Goal: Task Accomplishment & Management: Manage account settings

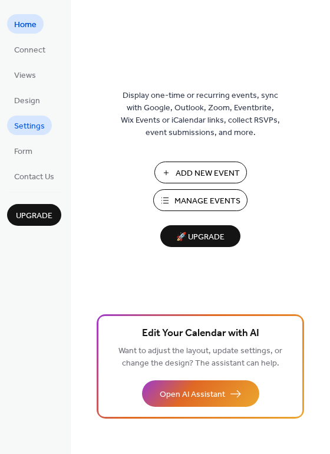
click at [20, 127] on span "Settings" at bounding box center [29, 126] width 31 height 12
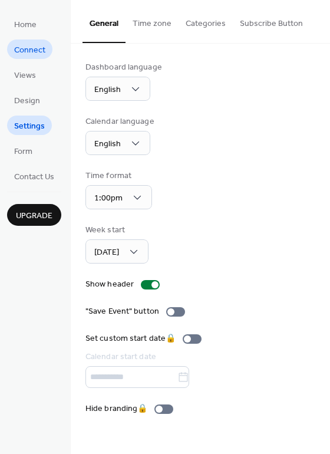
click at [34, 57] on span "Connect" at bounding box center [29, 50] width 31 height 12
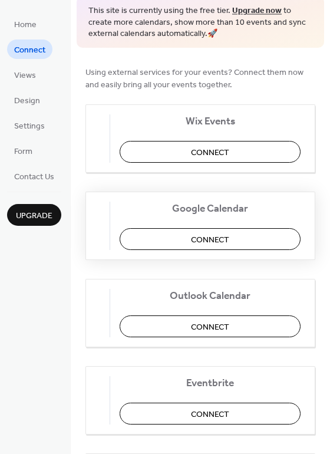
scroll to position [59, 0]
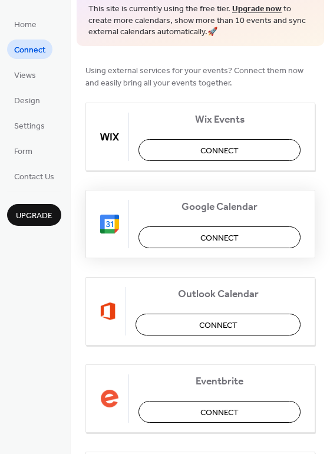
click at [184, 225] on div "Google Calendar Connect" at bounding box center [201, 224] width 230 height 68
click at [188, 230] on button "Connect" at bounding box center [220, 238] width 162 height 22
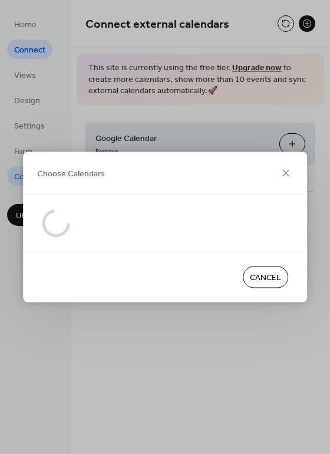
scroll to position [0, 0]
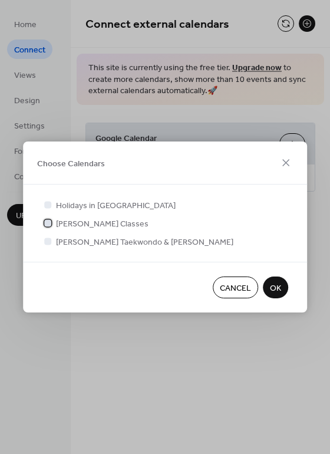
click at [84, 226] on span "Greenlee's Classes" at bounding box center [102, 224] width 93 height 12
click at [279, 294] on span "OK" at bounding box center [275, 289] width 11 height 12
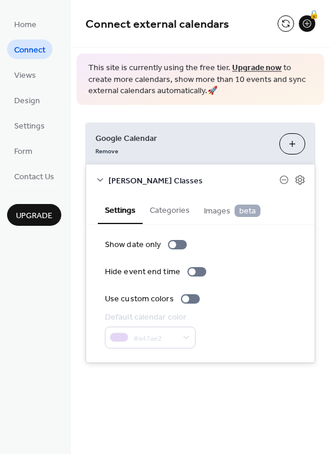
click at [293, 141] on button "Choose Calendars" at bounding box center [293, 143] width 26 height 21
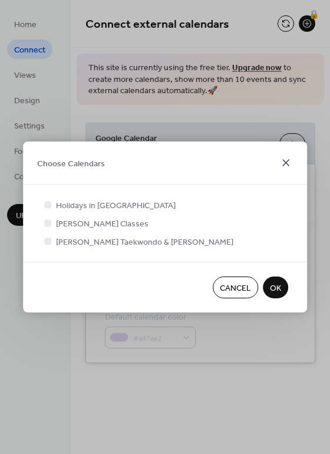
click at [288, 165] on icon at bounding box center [286, 162] width 7 height 7
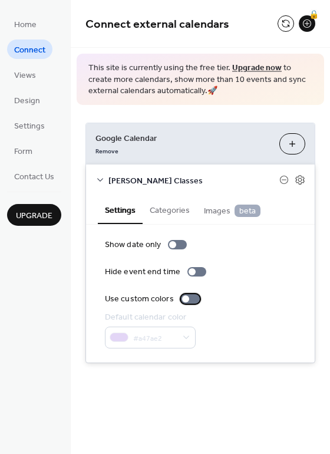
click at [188, 298] on div at bounding box center [190, 298] width 19 height 9
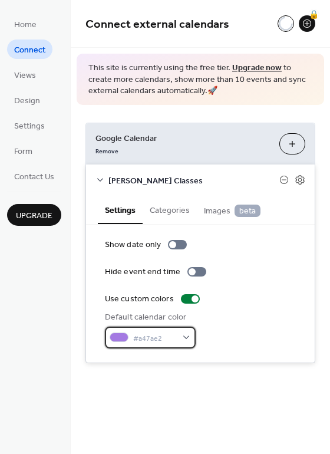
click at [170, 335] on span "#a47ae2" at bounding box center [155, 338] width 44 height 12
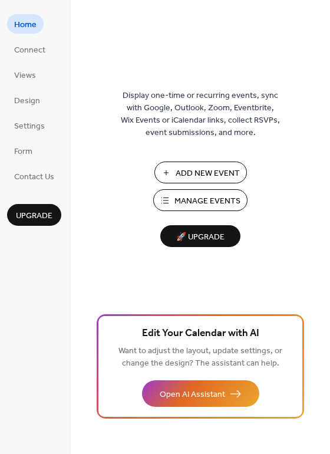
click at [35, 59] on ul "Home Connect Views Design Settings Form Contact Us" at bounding box center [34, 100] width 54 height 172
click at [40, 55] on span "Connect" at bounding box center [29, 50] width 31 height 12
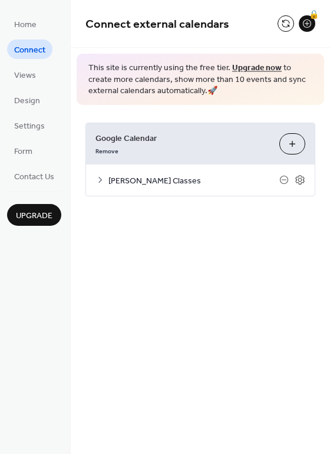
click at [152, 181] on span "[PERSON_NAME] Classes" at bounding box center [194, 181] width 171 height 12
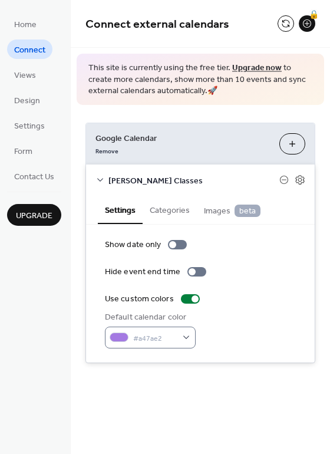
click at [148, 329] on div "Default calendar color #a47ae2" at bounding box center [150, 330] width 91 height 37
click at [148, 330] on div "#a47ae2" at bounding box center [150, 338] width 91 height 22
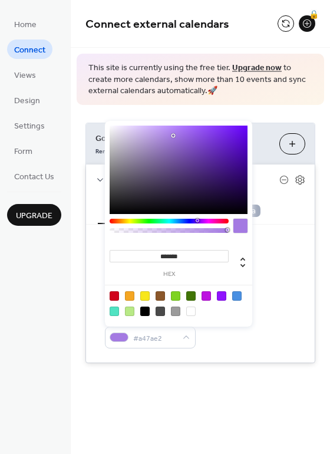
click at [189, 257] on input "*******" at bounding box center [169, 256] width 119 height 12
paste input "*"
click at [159, 258] on input "********" at bounding box center [169, 256] width 119 height 12
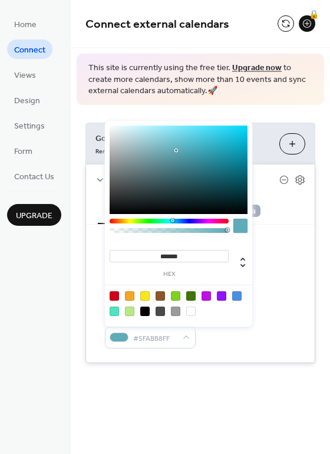
type input "*******"
click at [275, 254] on div "Show date only Hide event end time Use custom colors Default calendar color #5F…" at bounding box center [200, 294] width 191 height 110
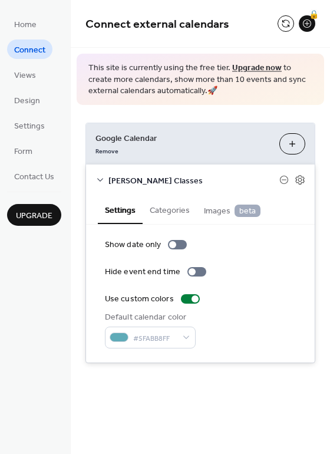
click at [222, 375] on div "Google Calendar Remove Choose Calendars Greenlee's Classes Settings Categories …" at bounding box center [201, 243] width 260 height 276
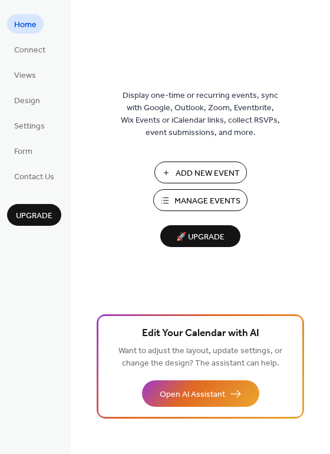
click at [34, 60] on ul "Home Connect Views Design Settings Form Contact Us" at bounding box center [34, 100] width 54 height 172
click at [40, 52] on span "Connect" at bounding box center [29, 50] width 31 height 12
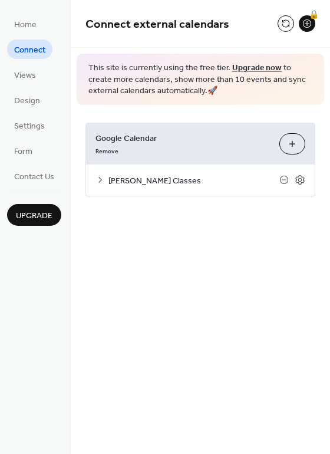
click at [134, 180] on span "[PERSON_NAME] Classes" at bounding box center [194, 181] width 171 height 12
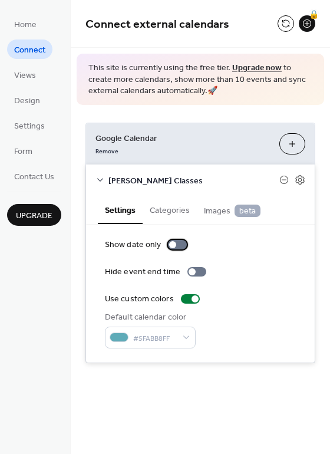
click at [179, 246] on div at bounding box center [177, 244] width 19 height 9
click at [179, 246] on div at bounding box center [182, 244] width 7 height 7
click at [181, 214] on button "Categories" at bounding box center [170, 209] width 54 height 27
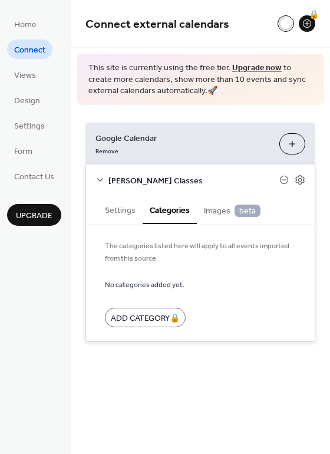
click at [133, 214] on button "Settings" at bounding box center [120, 209] width 45 height 27
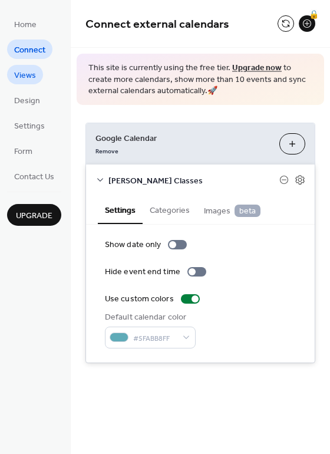
click at [32, 80] on span "Views" at bounding box center [25, 76] width 22 height 12
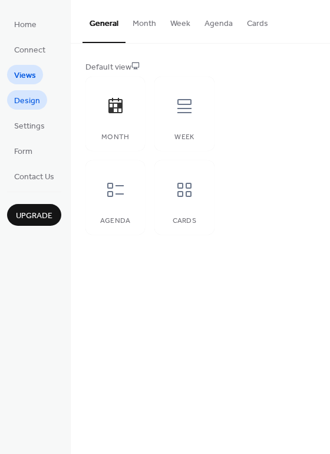
click at [25, 99] on span "Design" at bounding box center [27, 101] width 26 height 12
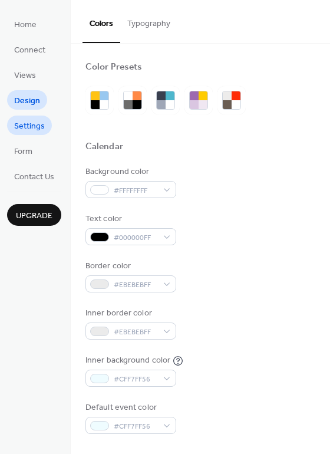
click at [44, 126] on span "Settings" at bounding box center [29, 126] width 31 height 12
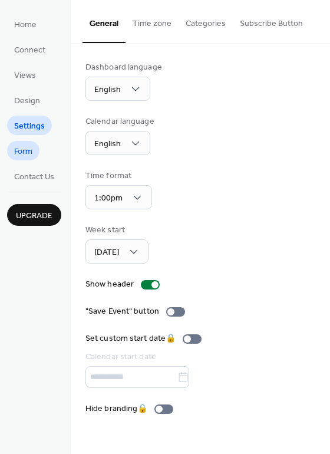
click at [15, 152] on span "Form" at bounding box center [23, 152] width 18 height 12
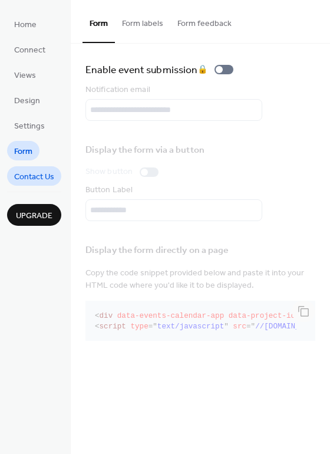
click at [36, 171] on span "Contact Us" at bounding box center [34, 177] width 40 height 12
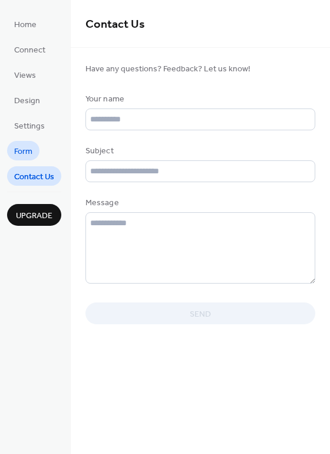
click at [28, 153] on span "Form" at bounding box center [23, 152] width 18 height 12
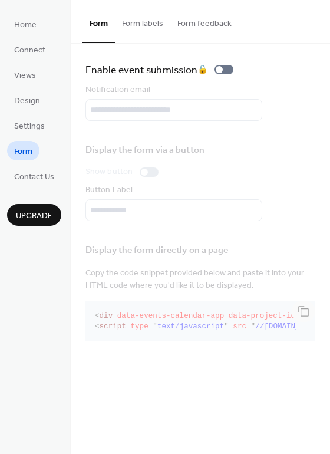
click at [150, 24] on button "Form labels" at bounding box center [142, 21] width 55 height 42
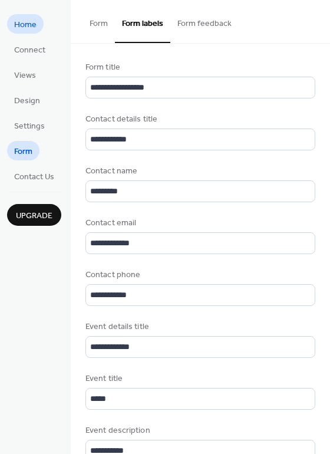
click at [22, 27] on span "Home" at bounding box center [25, 25] width 22 height 12
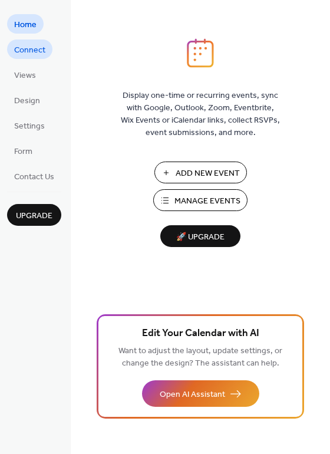
click at [42, 51] on span "Connect" at bounding box center [29, 50] width 31 height 12
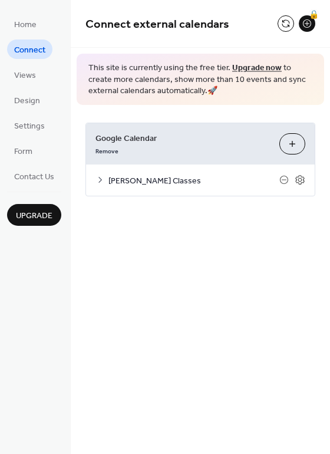
click at [140, 178] on span "[PERSON_NAME] Classes" at bounding box center [194, 181] width 171 height 12
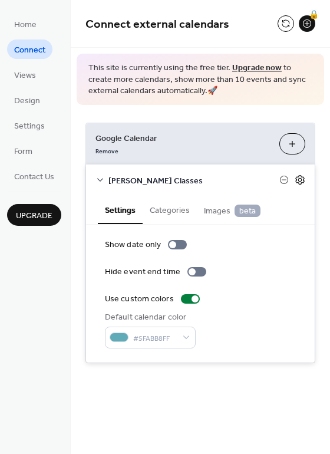
click at [302, 178] on icon at bounding box center [300, 180] width 11 height 11
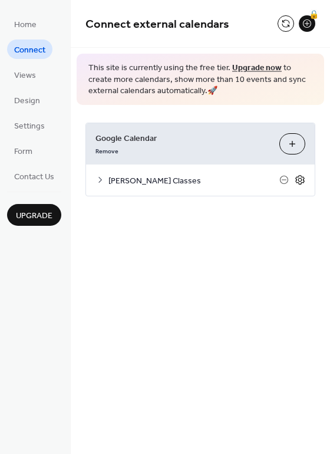
click at [302, 178] on icon at bounding box center [300, 180] width 11 height 11
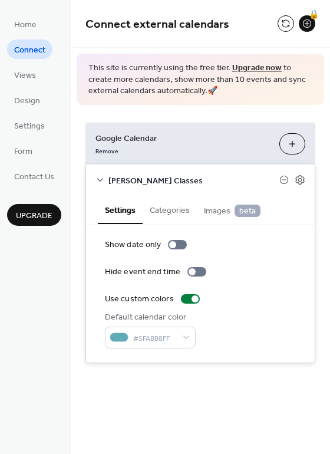
click at [290, 145] on button "Choose Calendars" at bounding box center [293, 143] width 26 height 21
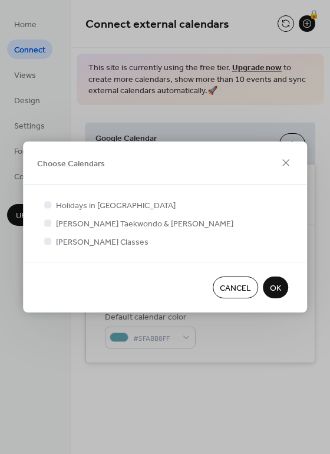
click at [282, 286] on button "OK" at bounding box center [275, 288] width 25 height 22
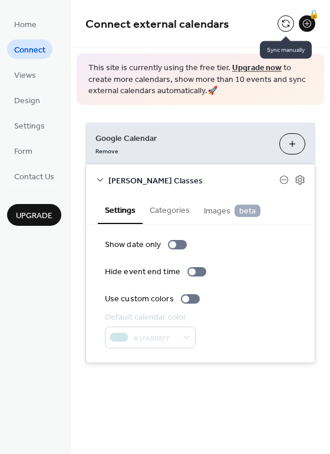
click at [294, 24] on button at bounding box center [286, 23] width 17 height 17
click at [32, 76] on span "Views" at bounding box center [25, 76] width 22 height 12
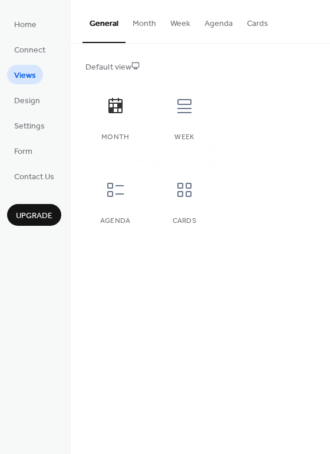
click at [138, 24] on button "Month" at bounding box center [145, 21] width 38 height 42
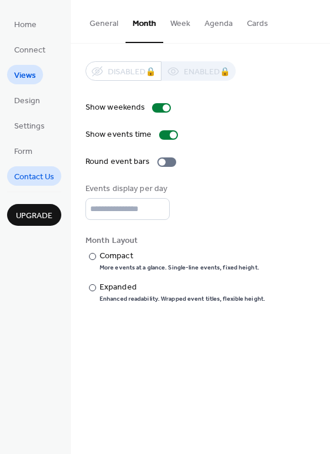
click at [30, 171] on span "Contact Us" at bounding box center [34, 177] width 40 height 12
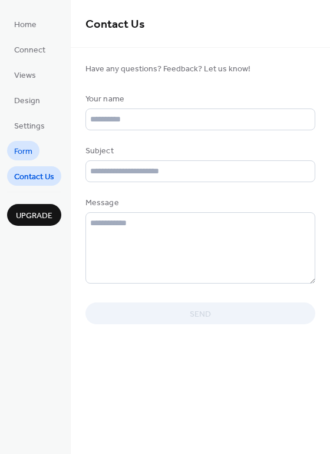
click at [28, 155] on span "Form" at bounding box center [23, 152] width 18 height 12
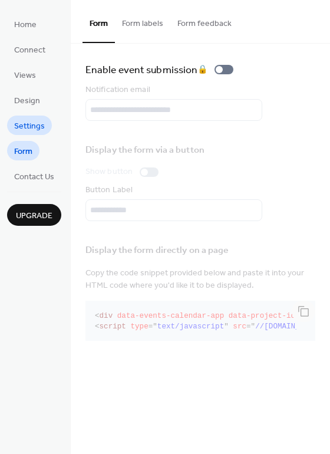
click at [38, 129] on span "Settings" at bounding box center [29, 126] width 31 height 12
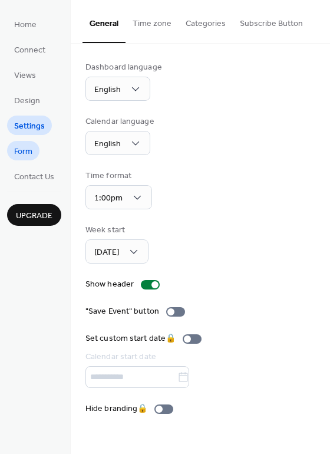
click at [22, 158] on span "Form" at bounding box center [23, 152] width 18 height 12
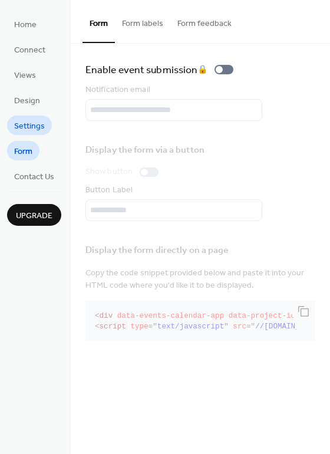
click at [43, 122] on span "Settings" at bounding box center [29, 126] width 31 height 12
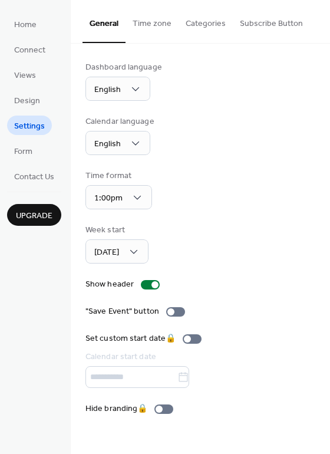
click at [161, 19] on button "Time zone" at bounding box center [152, 21] width 53 height 42
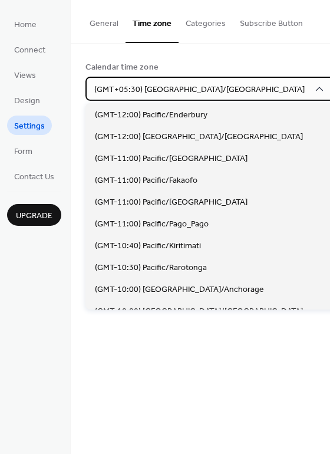
click at [175, 89] on span "(GMT+05:30) [GEOGRAPHIC_DATA]/[GEOGRAPHIC_DATA]" at bounding box center [199, 90] width 211 height 16
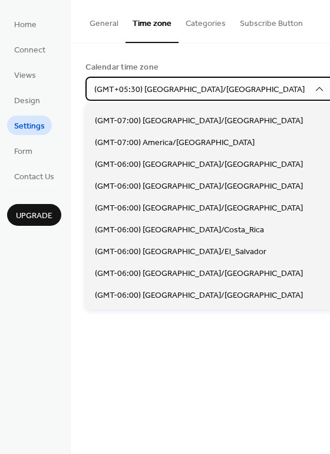
scroll to position [487, 0]
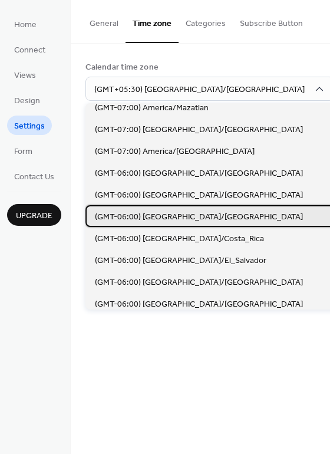
click at [164, 214] on span "(GMT-06:00) America/Chicago" at bounding box center [199, 217] width 208 height 12
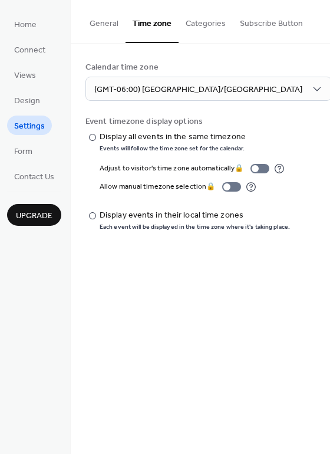
click at [202, 31] on button "Categories" at bounding box center [206, 21] width 54 height 42
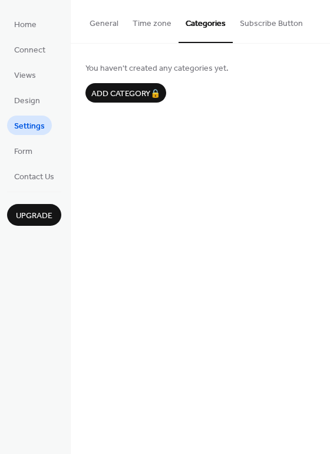
click at [270, 17] on button "Subscribe Button" at bounding box center [271, 21] width 77 height 42
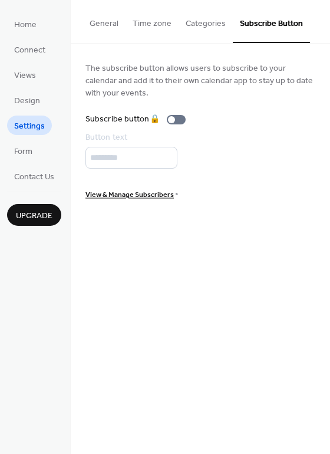
click at [198, 23] on button "Categories" at bounding box center [206, 21] width 54 height 42
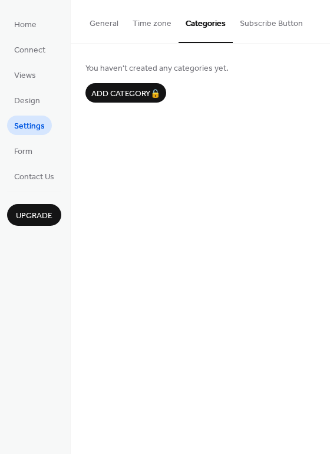
click at [171, 27] on button "Time zone" at bounding box center [152, 21] width 53 height 42
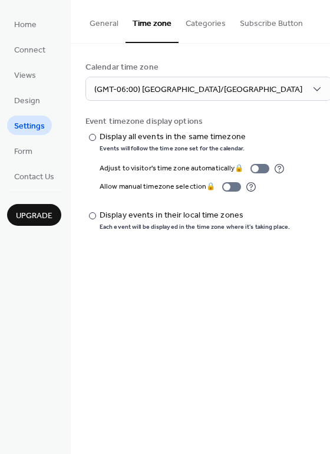
click at [113, 28] on button "General" at bounding box center [104, 21] width 43 height 42
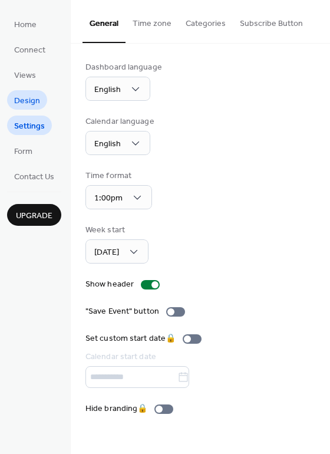
click at [43, 104] on link "Design" at bounding box center [27, 99] width 40 height 19
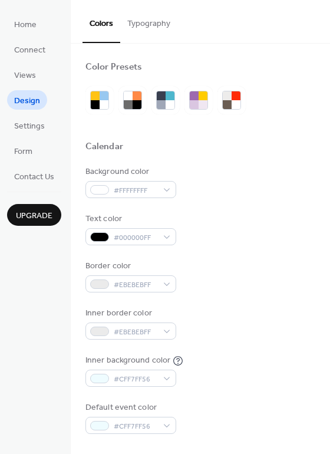
click at [164, 25] on button "Typography" at bounding box center [148, 21] width 57 height 42
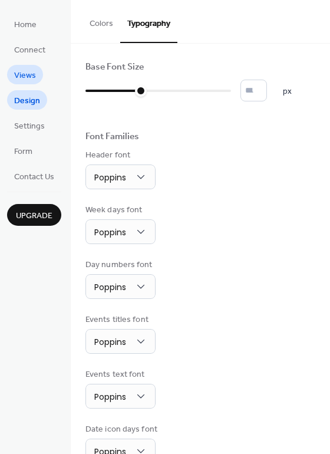
click at [29, 75] on span "Views" at bounding box center [25, 76] width 22 height 12
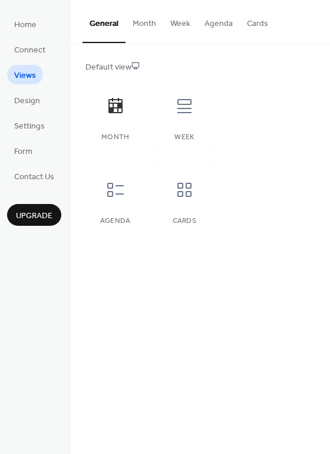
click at [142, 24] on button "Month" at bounding box center [145, 21] width 38 height 42
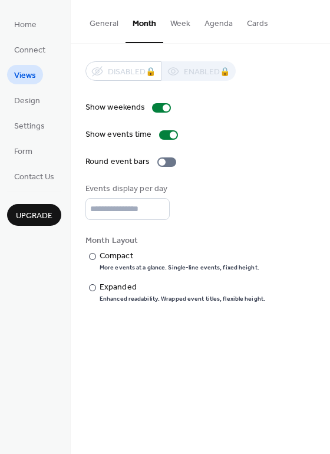
click at [170, 33] on button "Week" at bounding box center [180, 21] width 34 height 42
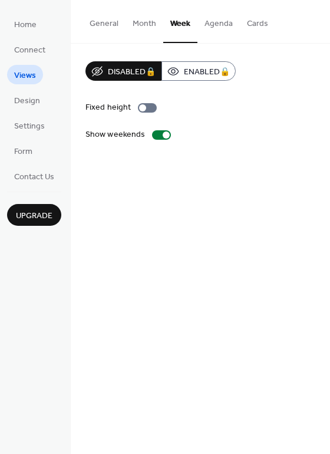
click at [173, 28] on button "Week" at bounding box center [180, 21] width 34 height 43
click at [144, 29] on button "Month" at bounding box center [145, 21] width 38 height 42
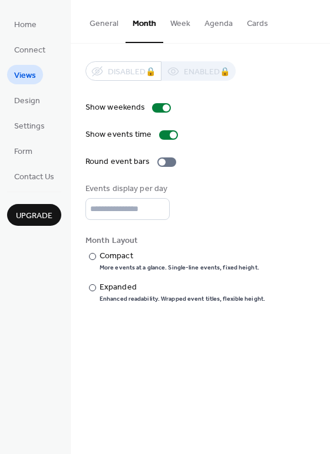
click at [117, 30] on button "General" at bounding box center [104, 21] width 43 height 42
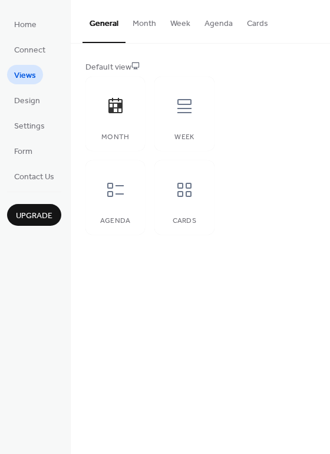
click at [138, 29] on button "Month" at bounding box center [145, 21] width 38 height 42
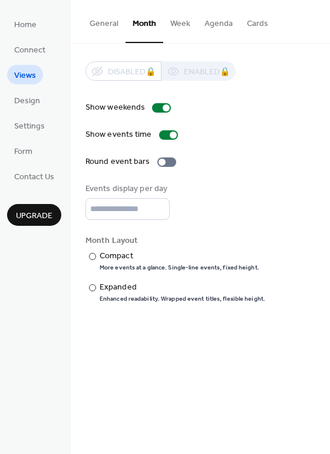
click at [210, 28] on button "Agenda" at bounding box center [219, 21] width 42 height 42
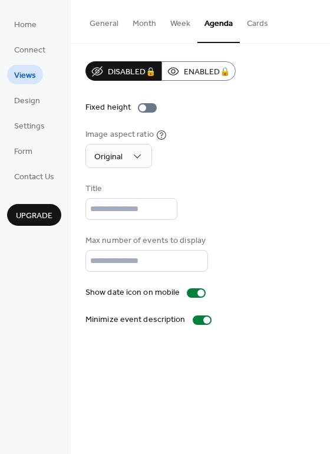
click at [258, 25] on button "Cards" at bounding box center [257, 21] width 35 height 42
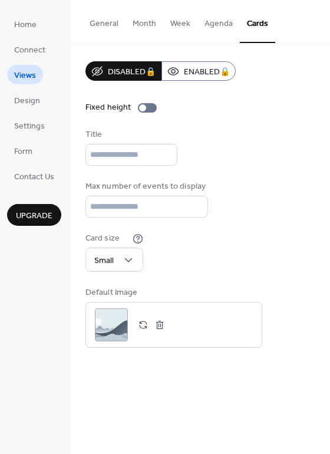
click at [169, 27] on button "Week" at bounding box center [180, 21] width 34 height 42
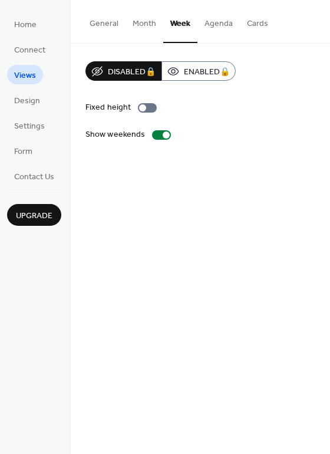
click at [146, 27] on button "Month" at bounding box center [145, 21] width 38 height 42
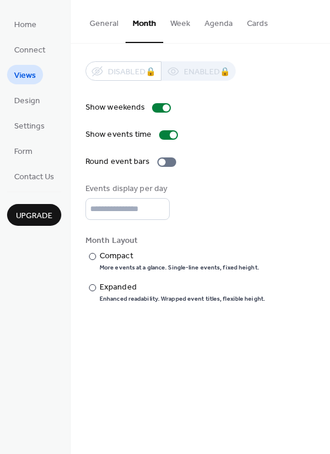
click at [109, 28] on button "General" at bounding box center [104, 21] width 43 height 42
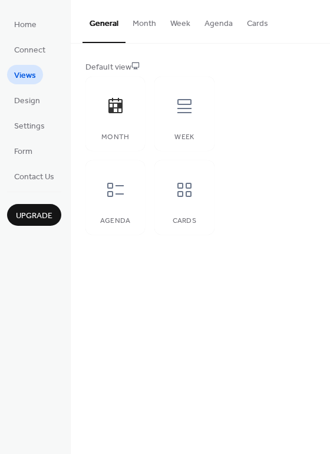
click at [145, 25] on button "Month" at bounding box center [145, 21] width 38 height 42
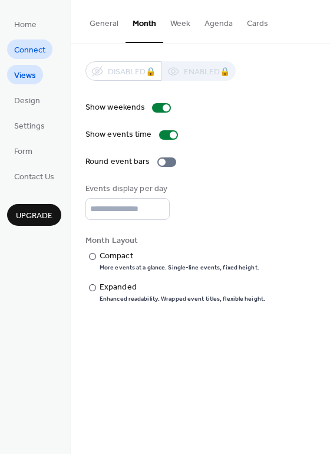
click at [40, 51] on span "Connect" at bounding box center [29, 50] width 31 height 12
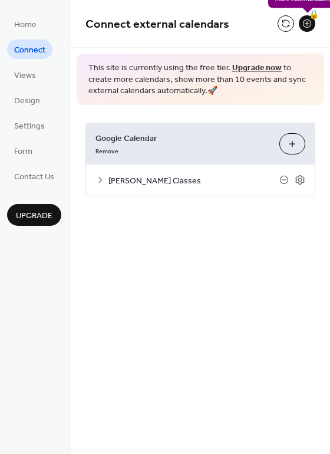
click at [305, 28] on div "🔒" at bounding box center [307, 23] width 17 height 17
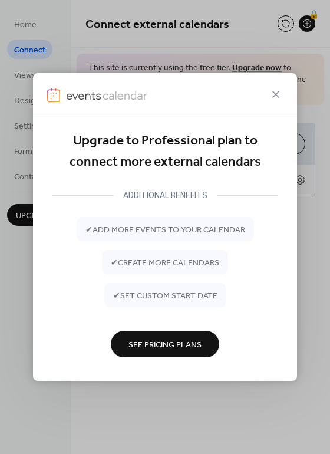
click at [275, 90] on icon at bounding box center [276, 94] width 14 height 14
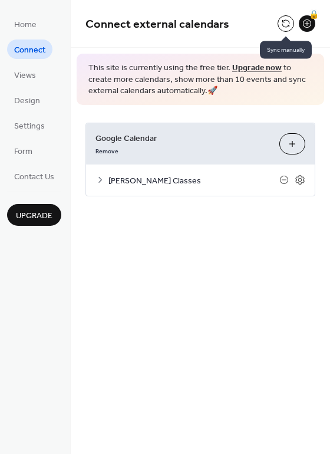
click at [284, 23] on button at bounding box center [286, 23] width 17 height 17
click at [198, 143] on span "Google Calendar" at bounding box center [183, 138] width 175 height 12
click at [300, 184] on icon at bounding box center [300, 180] width 11 height 11
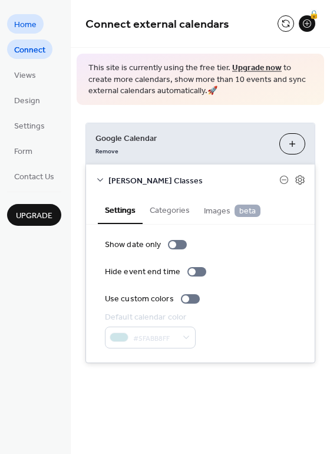
click at [38, 23] on link "Home" at bounding box center [25, 23] width 37 height 19
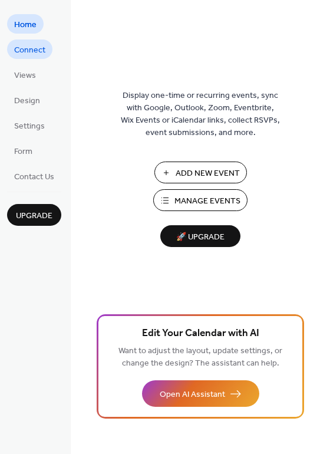
click at [42, 48] on span "Connect" at bounding box center [29, 50] width 31 height 12
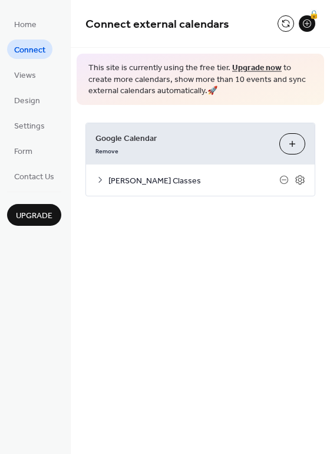
click at [97, 183] on icon at bounding box center [100, 179] width 9 height 9
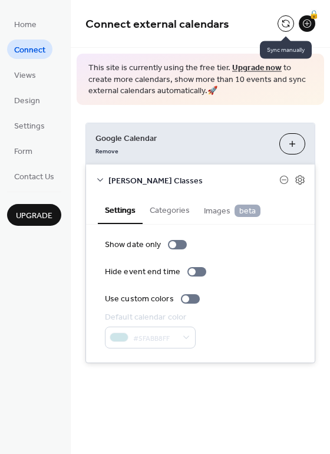
click at [293, 22] on button at bounding box center [286, 23] width 17 height 17
click at [17, 24] on span "Home" at bounding box center [25, 25] width 22 height 12
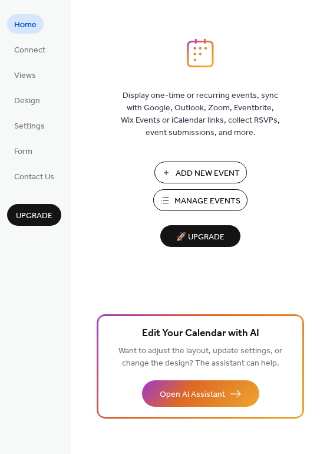
click at [223, 173] on span "Add New Event" at bounding box center [208, 174] width 64 height 12
click at [21, 48] on span "Connect" at bounding box center [29, 50] width 31 height 12
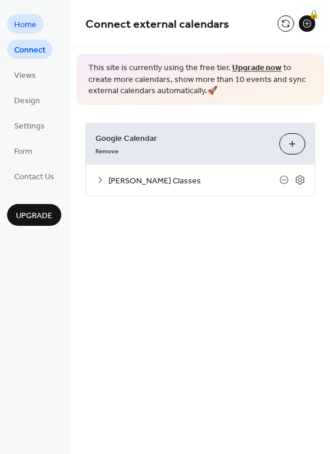
click at [28, 25] on span "Home" at bounding box center [25, 25] width 22 height 12
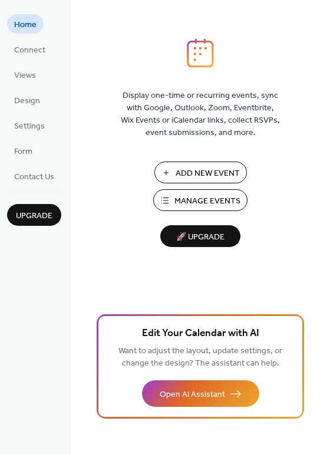
click at [202, 196] on span "Manage Events" at bounding box center [208, 201] width 66 height 12
click at [216, 211] on div "Add New Event Manage Events 🚀 Upgrade" at bounding box center [201, 205] width 118 height 86
click at [215, 204] on span "Manage Events" at bounding box center [208, 201] width 66 height 12
click at [227, 205] on span "Manage Events" at bounding box center [208, 201] width 66 height 12
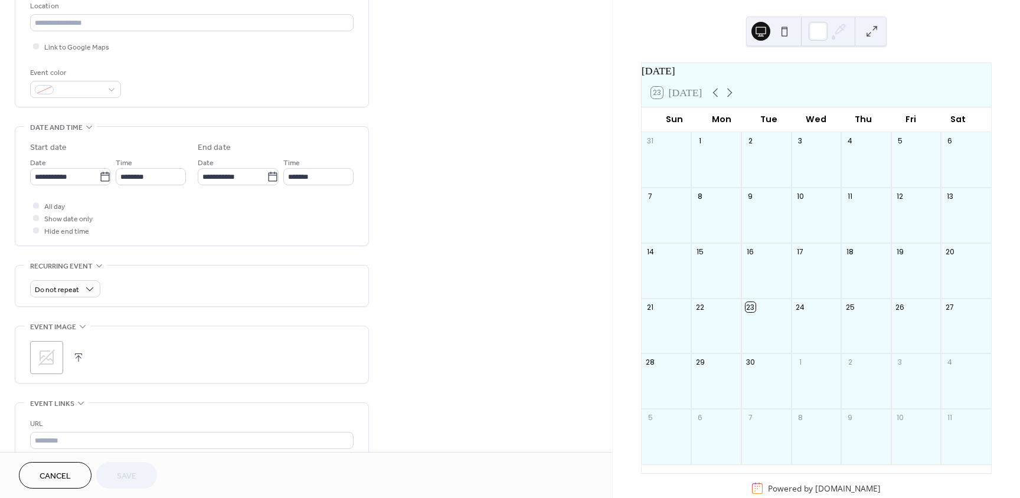
scroll to position [354, 0]
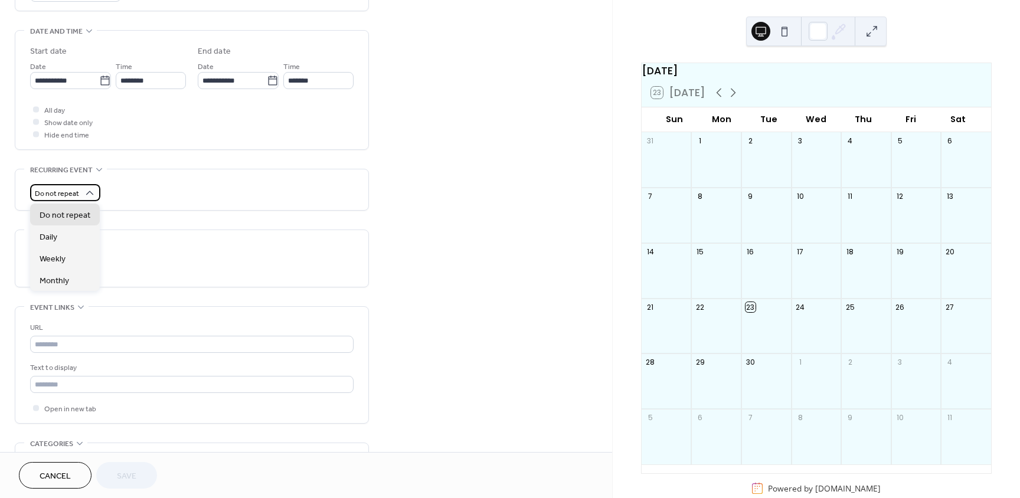
click at [78, 192] on div "Do not repeat" at bounding box center [65, 192] width 70 height 17
click at [48, 276] on span "Monthly" at bounding box center [55, 281] width 30 height 12
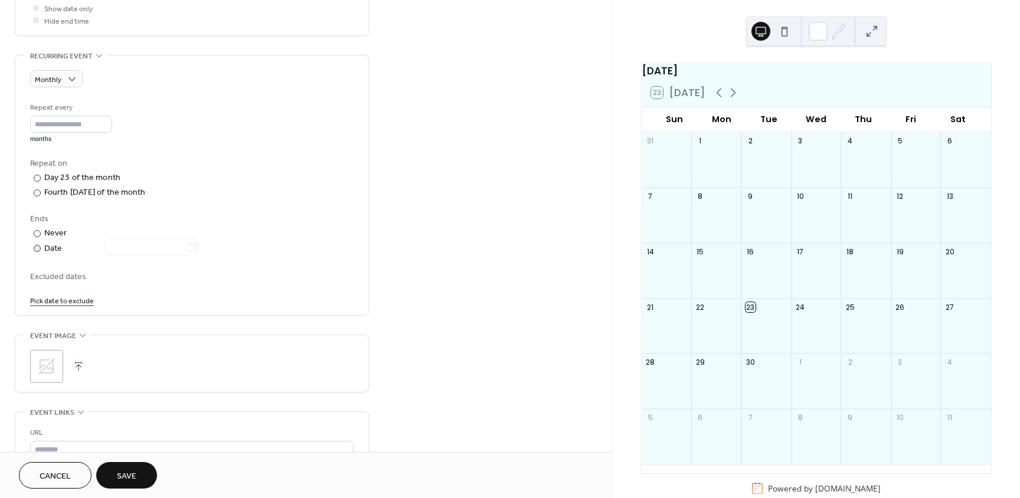
scroll to position [437, 0]
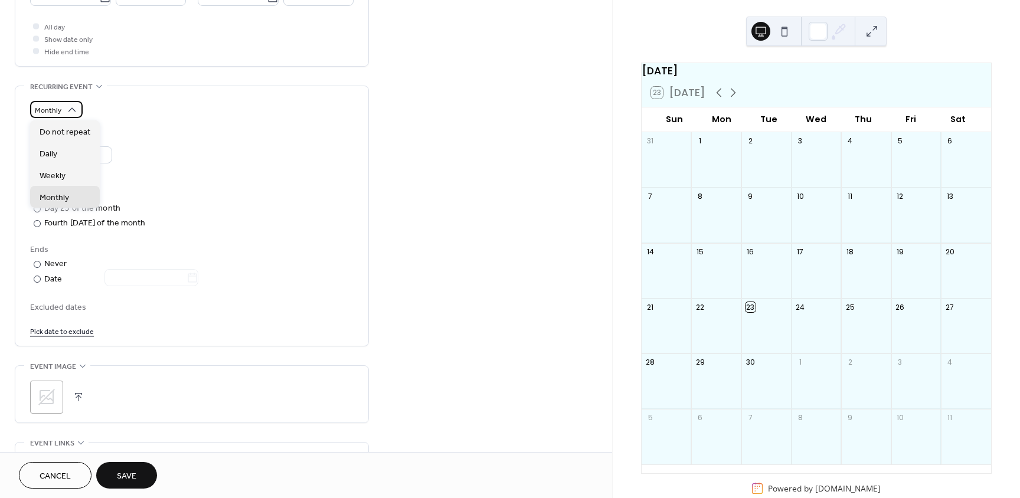
click at [61, 111] on div "Monthly" at bounding box center [56, 109] width 53 height 17
click at [65, 174] on span "Weekly" at bounding box center [53, 176] width 26 height 12
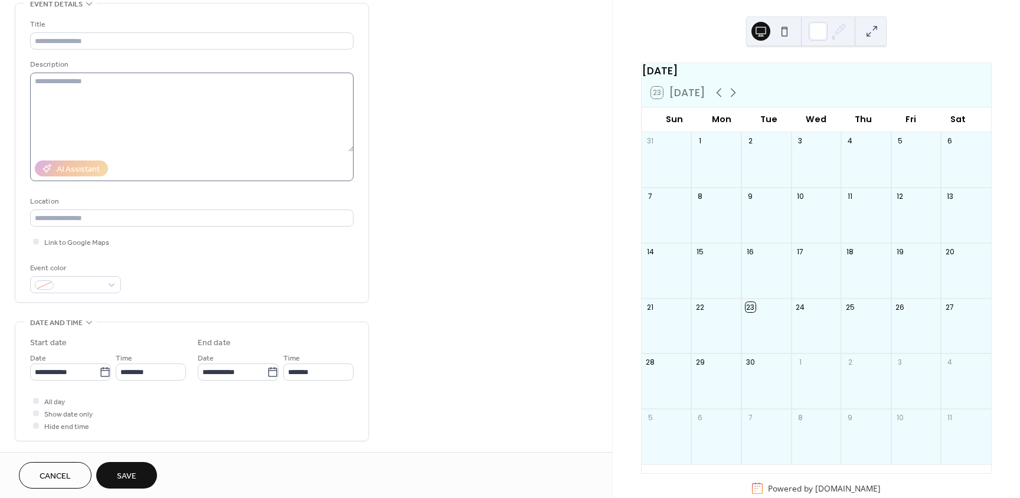
scroll to position [0, 0]
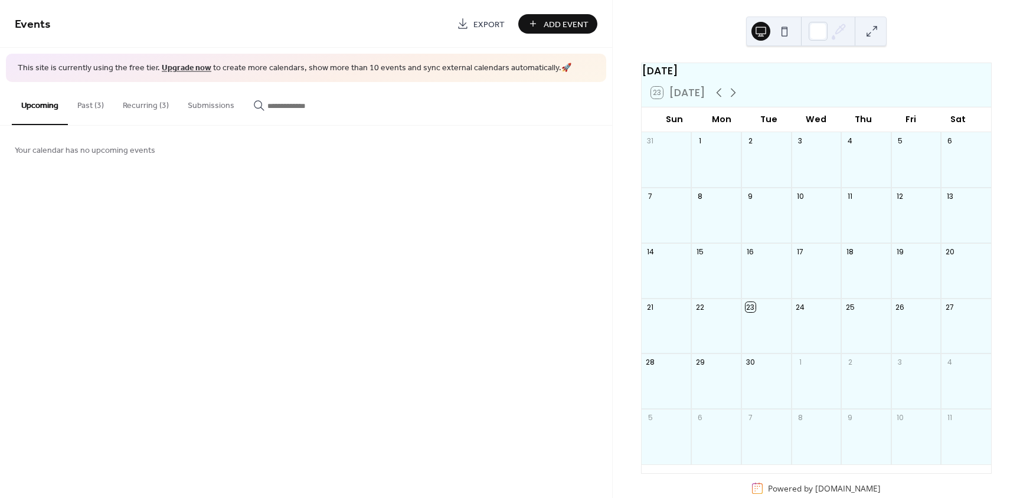
click at [104, 106] on button "Past (3)" at bounding box center [90, 103] width 45 height 42
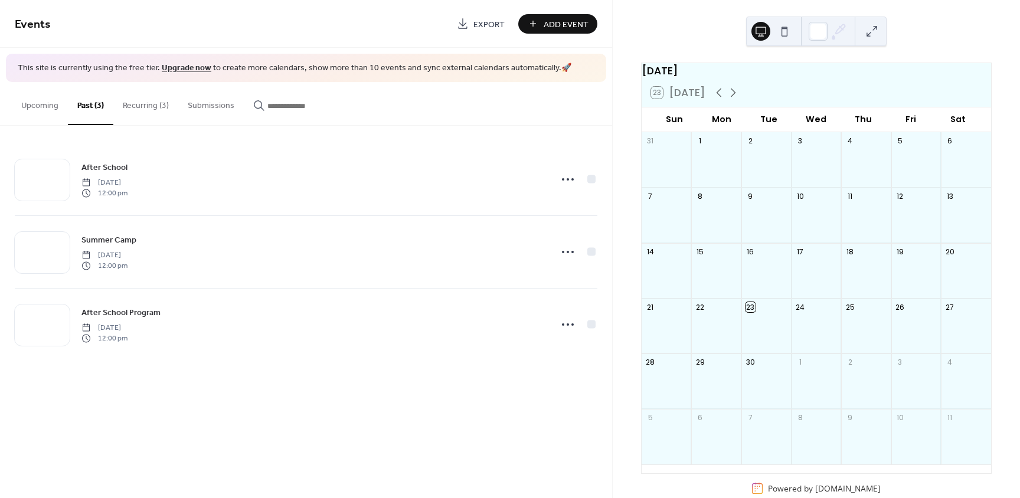
click at [147, 107] on button "Recurring (3)" at bounding box center [145, 103] width 65 height 42
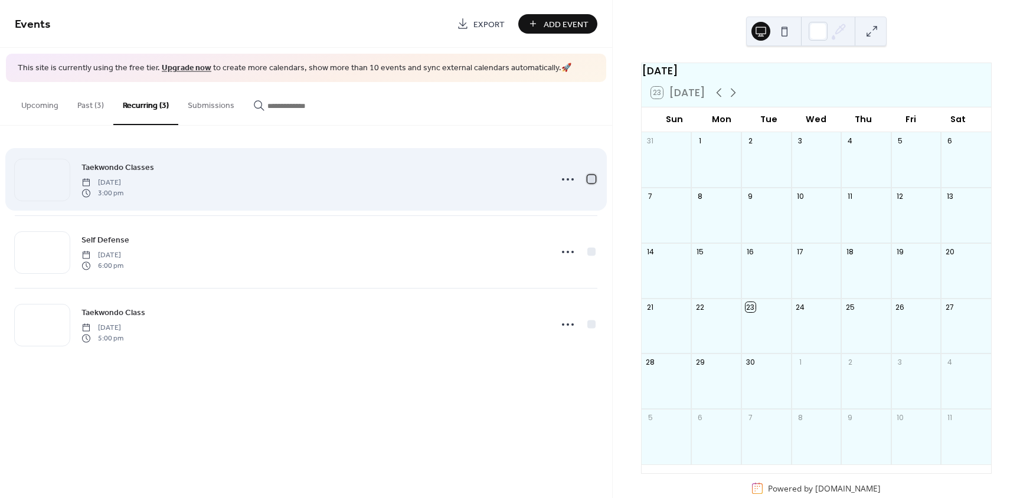
click at [592, 182] on div at bounding box center [591, 179] width 8 height 8
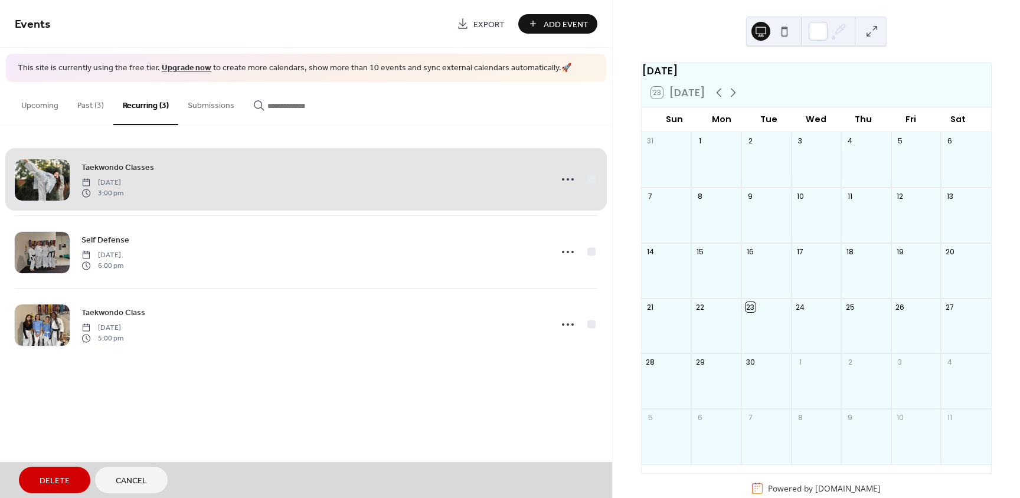
click at [571, 179] on div "Taekwondo Classes [DATE] 3:00 pm" at bounding box center [306, 179] width 582 height 72
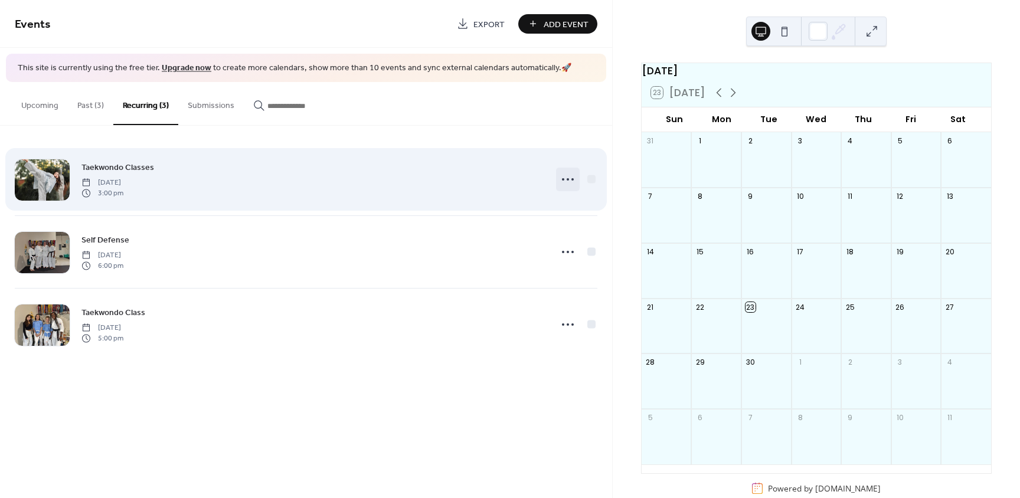
click at [564, 179] on icon at bounding box center [567, 179] width 19 height 19
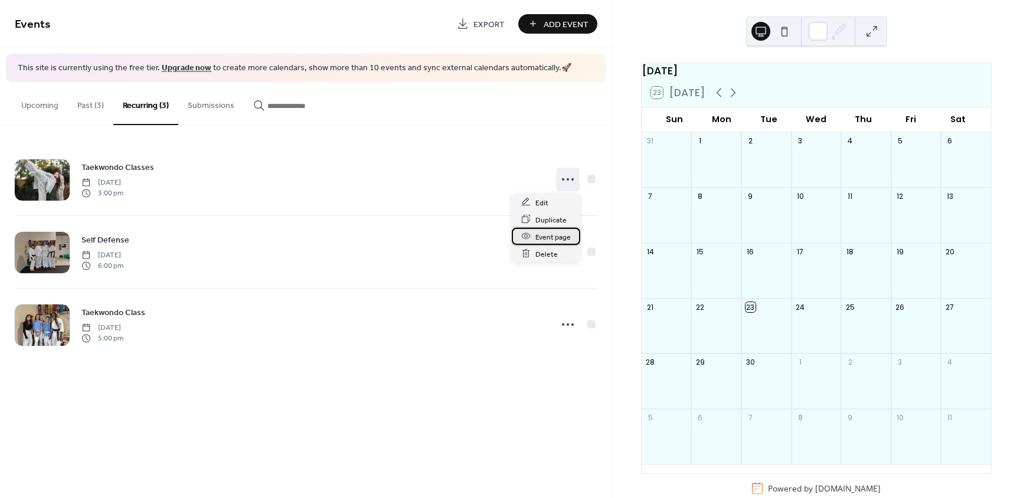
click at [547, 233] on span "Event page" at bounding box center [552, 237] width 35 height 12
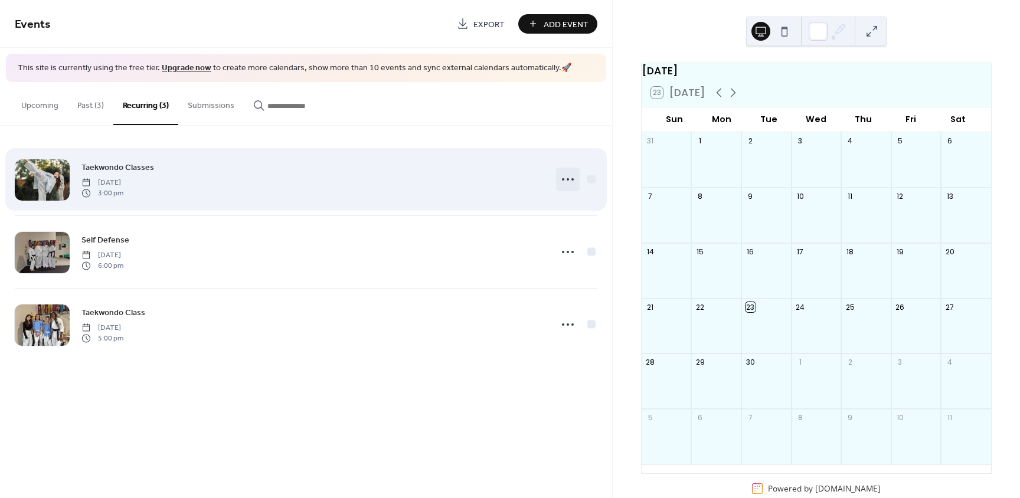
click at [571, 179] on icon at bounding box center [567, 179] width 19 height 19
click at [587, 177] on div at bounding box center [591, 179] width 8 height 8
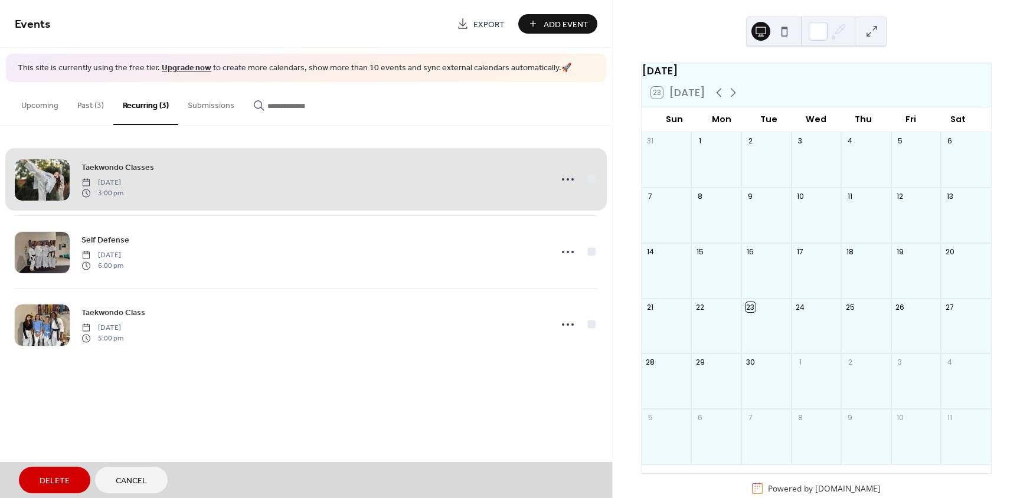
click at [562, 175] on div "Taekwondo Classes [DATE] 3:00 pm" at bounding box center [306, 179] width 582 height 72
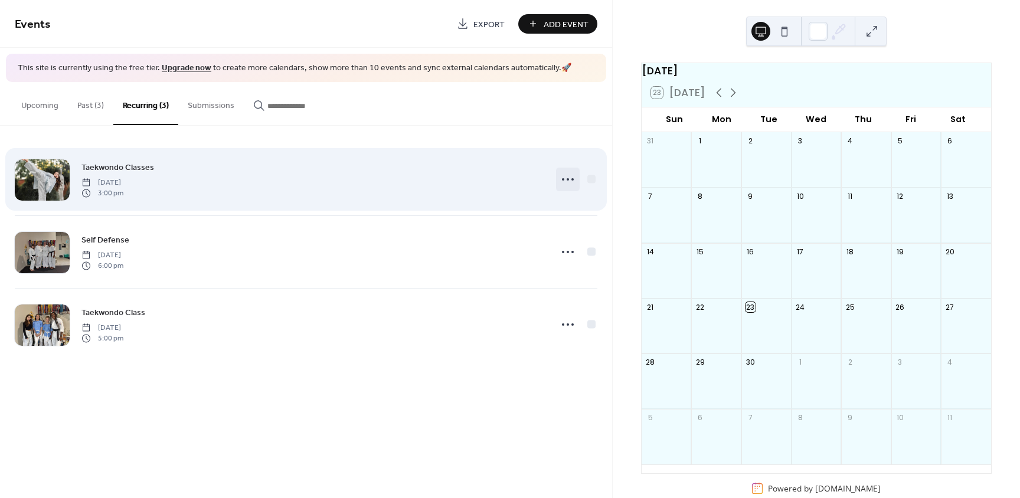
click at [562, 176] on icon at bounding box center [567, 179] width 19 height 19
click at [418, 174] on div "Taekwondo Classes [DATE] 3:00 pm" at bounding box center [312, 180] width 462 height 38
click at [210, 172] on div "Taekwondo Classes [DATE] 3:00 pm" at bounding box center [312, 180] width 462 height 38
click at [569, 179] on icon at bounding box center [567, 179] width 19 height 19
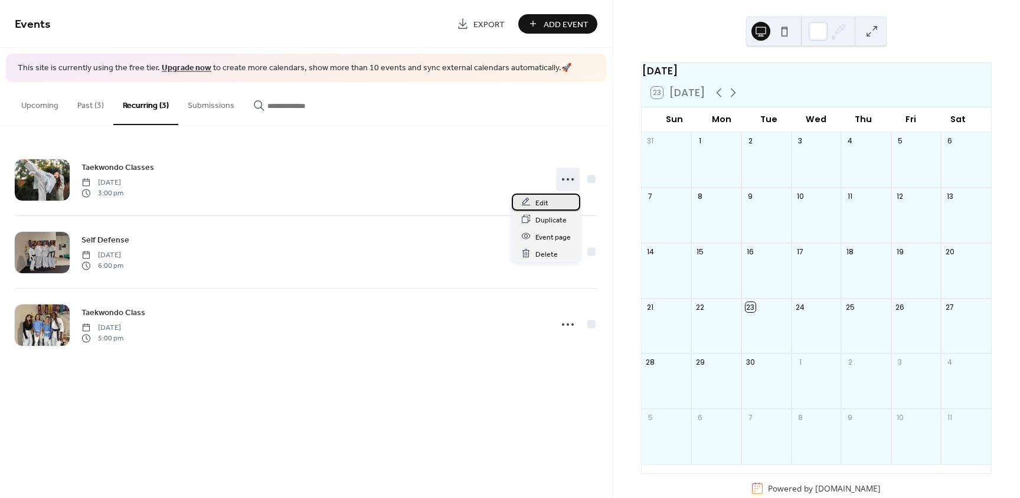
click at [550, 199] on div "Edit" at bounding box center [546, 202] width 68 height 17
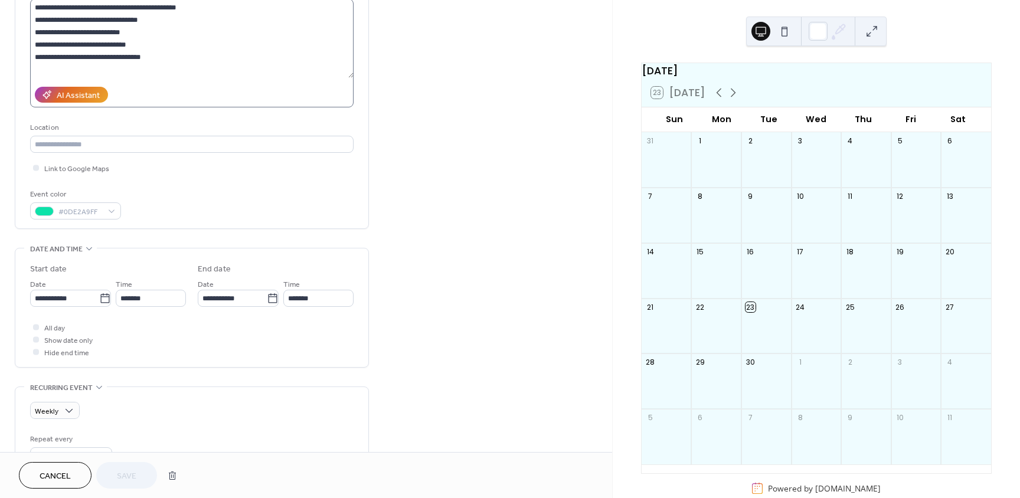
scroll to position [177, 0]
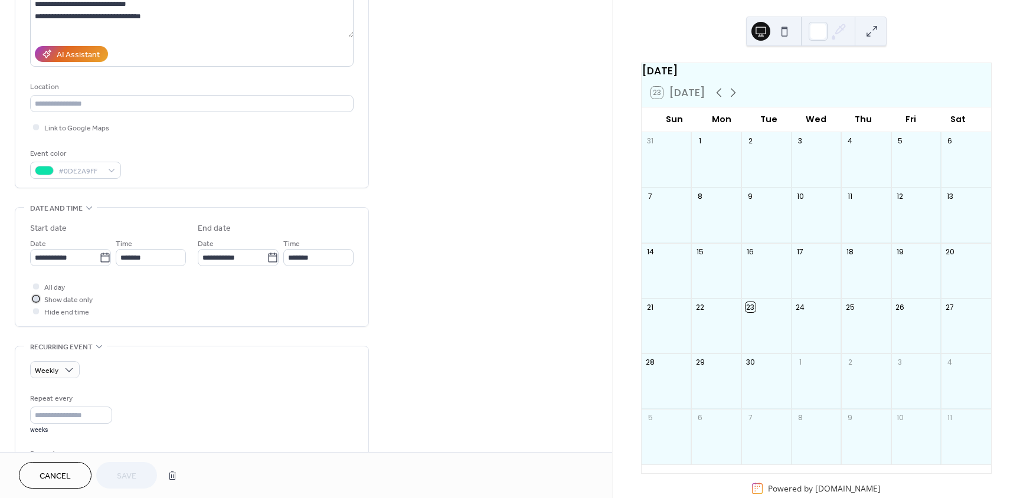
click at [53, 299] on span "Show date only" at bounding box center [68, 300] width 48 height 12
click at [54, 299] on span "Show date only" at bounding box center [68, 300] width 48 height 12
click at [57, 286] on span "All day" at bounding box center [54, 288] width 21 height 12
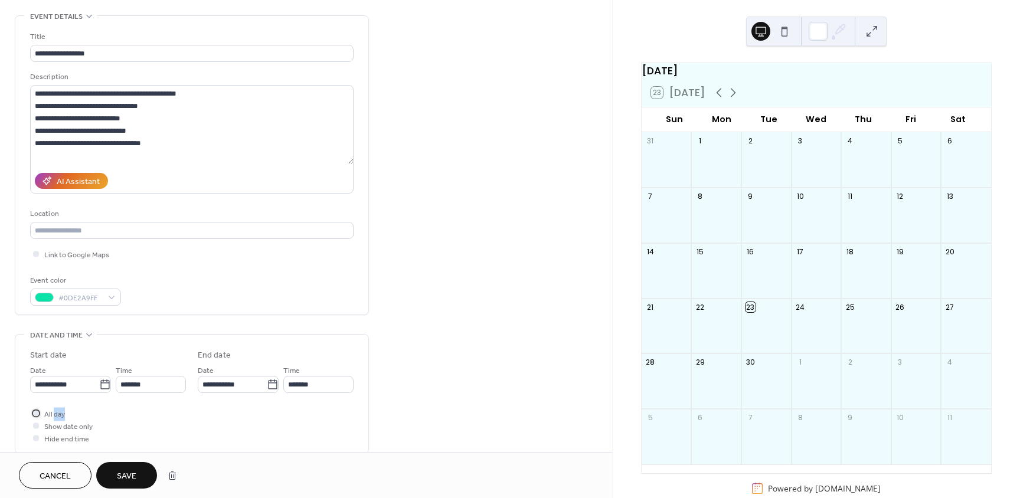
scroll to position [0, 0]
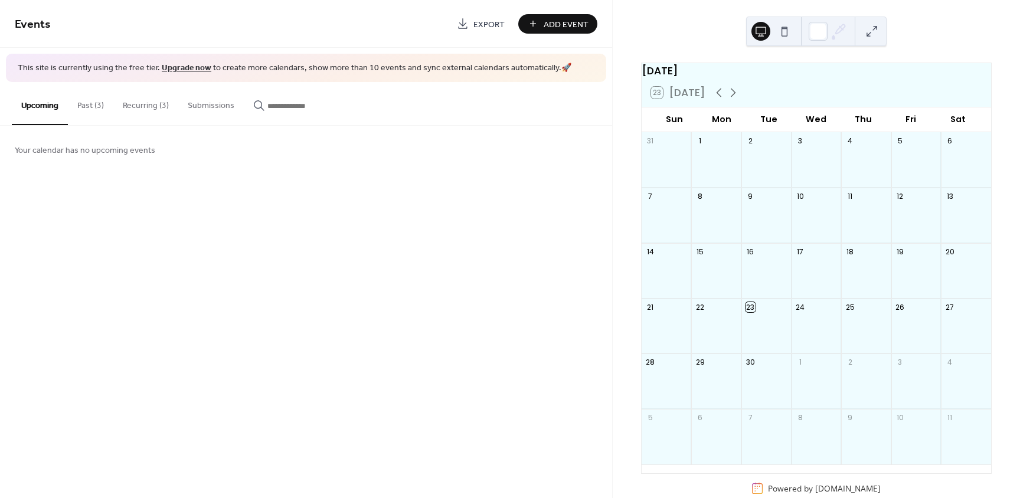
click at [153, 107] on button "Recurring (3)" at bounding box center [145, 103] width 65 height 42
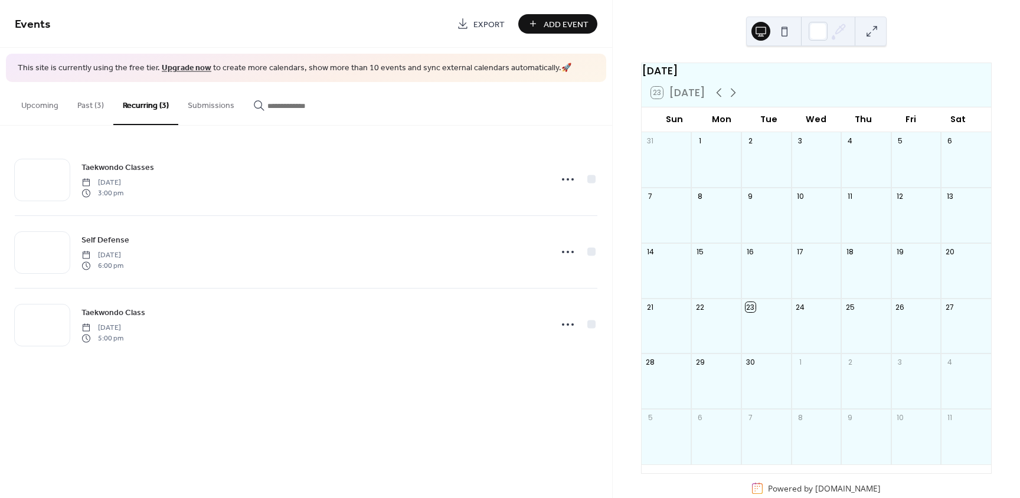
click at [99, 109] on button "Past (3)" at bounding box center [90, 103] width 45 height 42
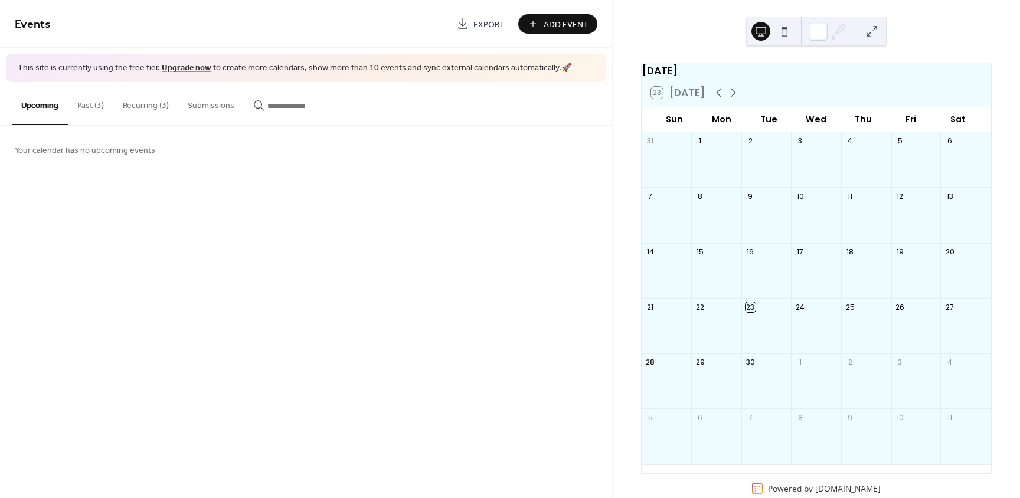
click at [84, 96] on button "Past (3)" at bounding box center [90, 103] width 45 height 42
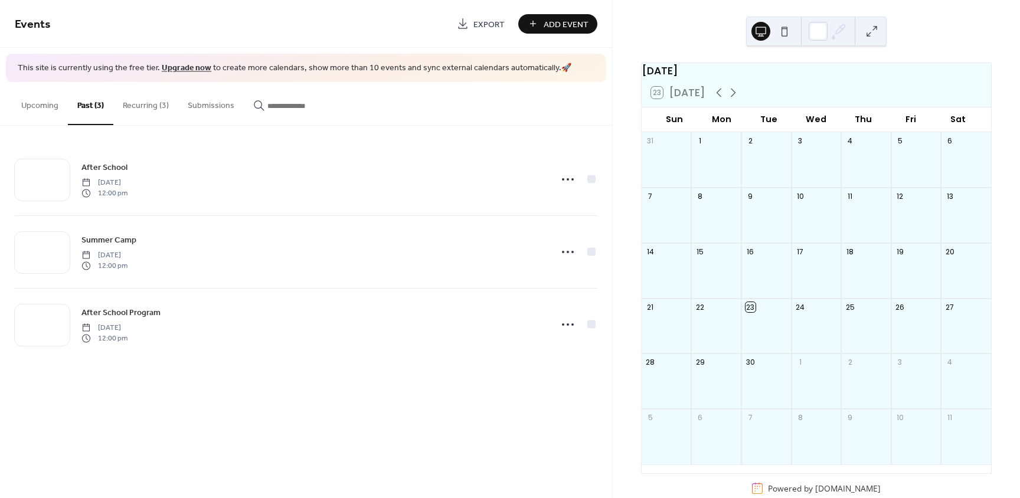
click at [152, 100] on button "Recurring (3)" at bounding box center [145, 103] width 65 height 42
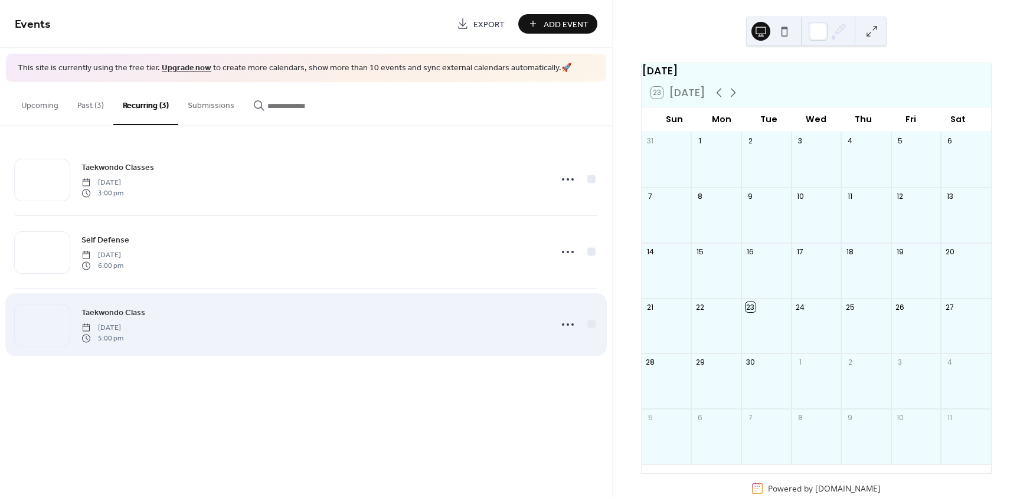
click at [123, 325] on span "[DATE]" at bounding box center [102, 327] width 42 height 11
